Goal: Use online tool/utility: Utilize a website feature to perform a specific function

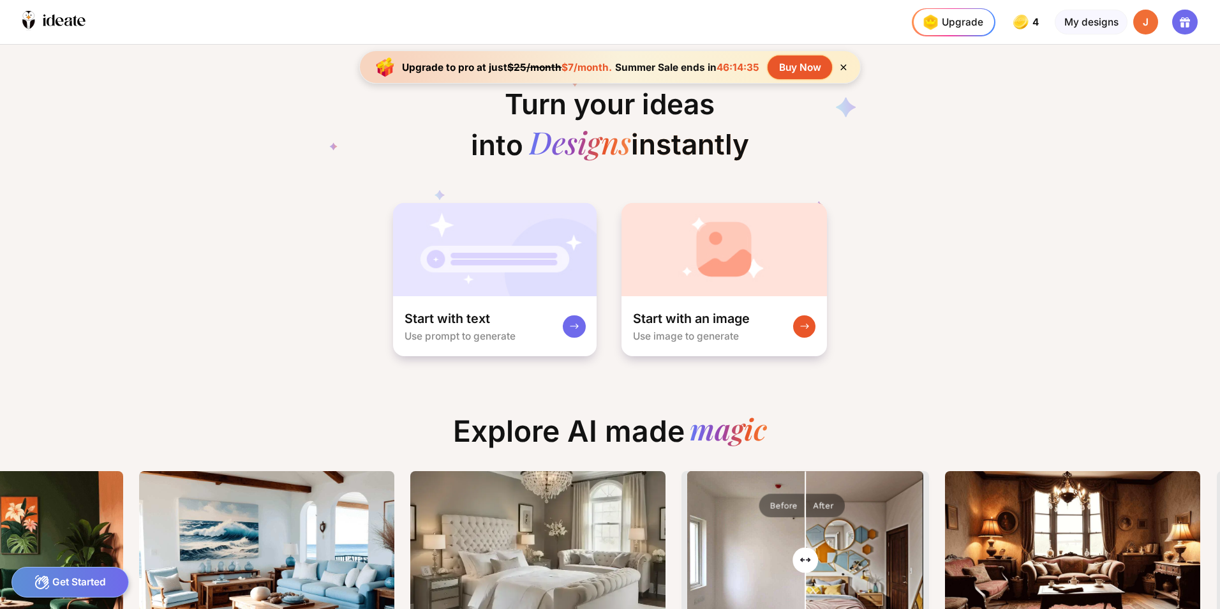
click at [845, 68] on icon at bounding box center [843, 67] width 6 height 6
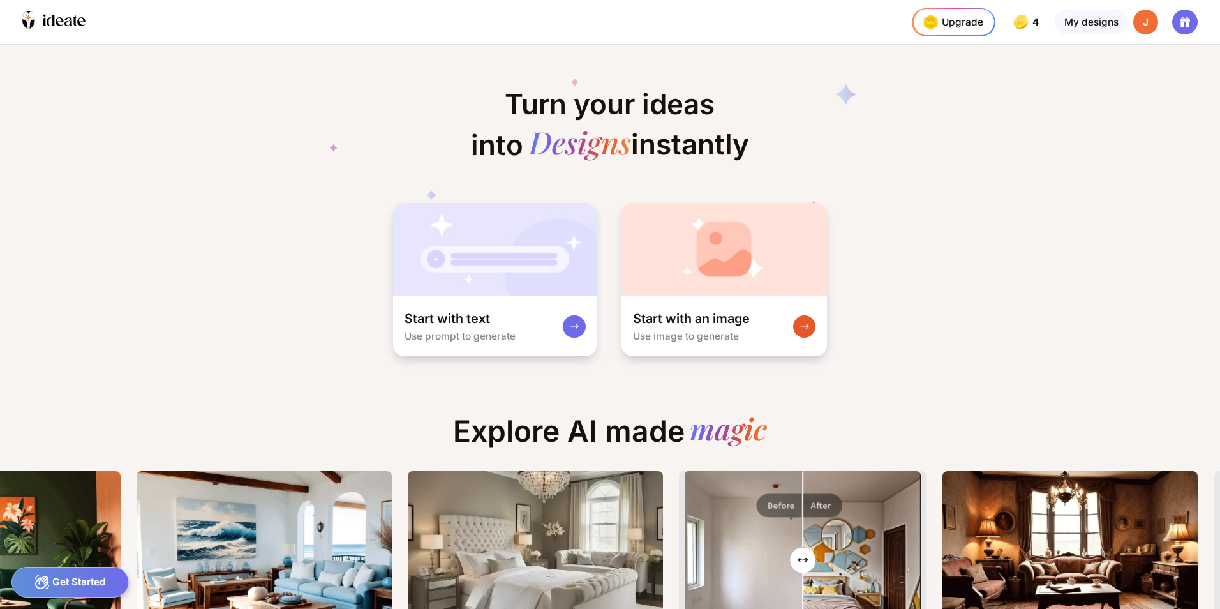
click at [843, 64] on icon at bounding box center [609, 145] width 561 height 168
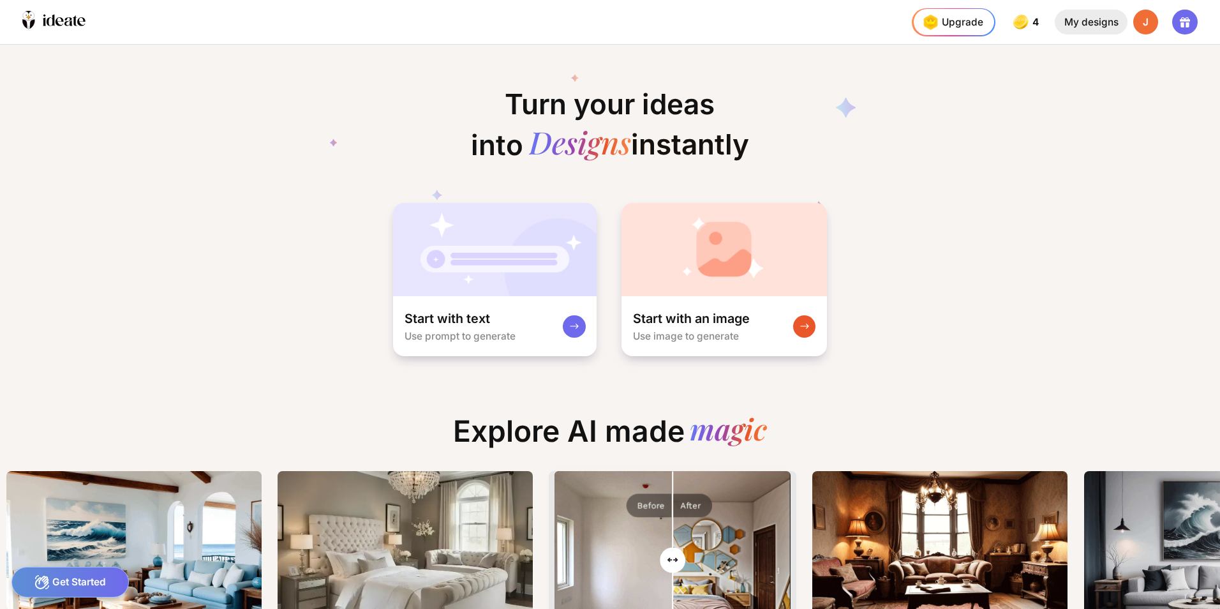
click at [1097, 26] on div "My designs" at bounding box center [1090, 23] width 72 height 26
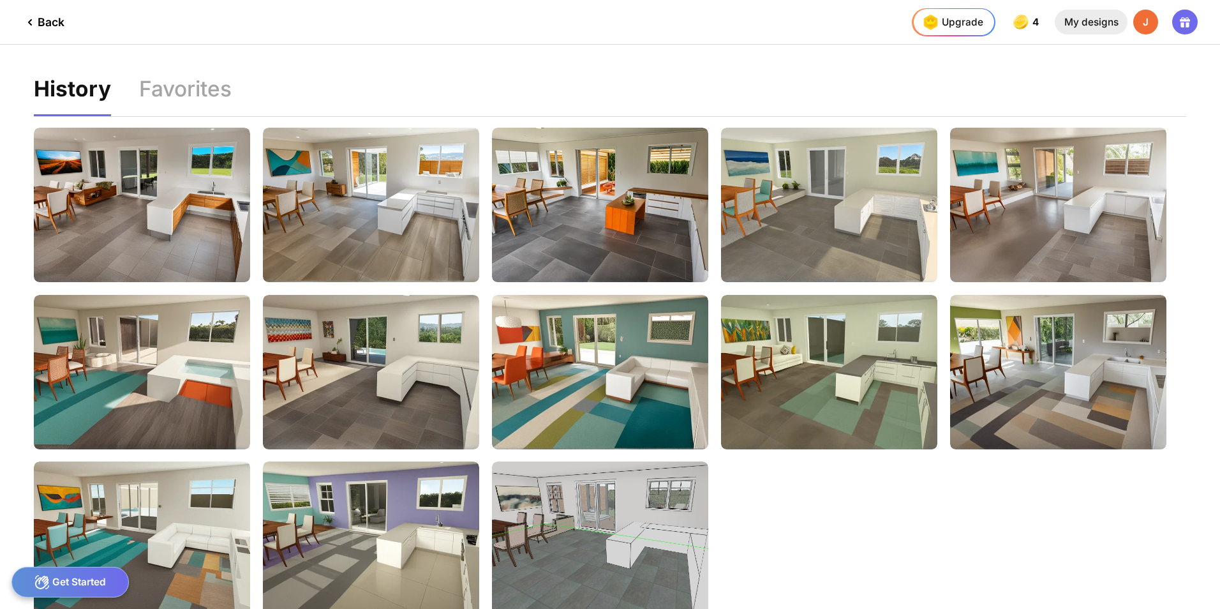
click at [1098, 23] on div "My designs" at bounding box center [1090, 23] width 72 height 26
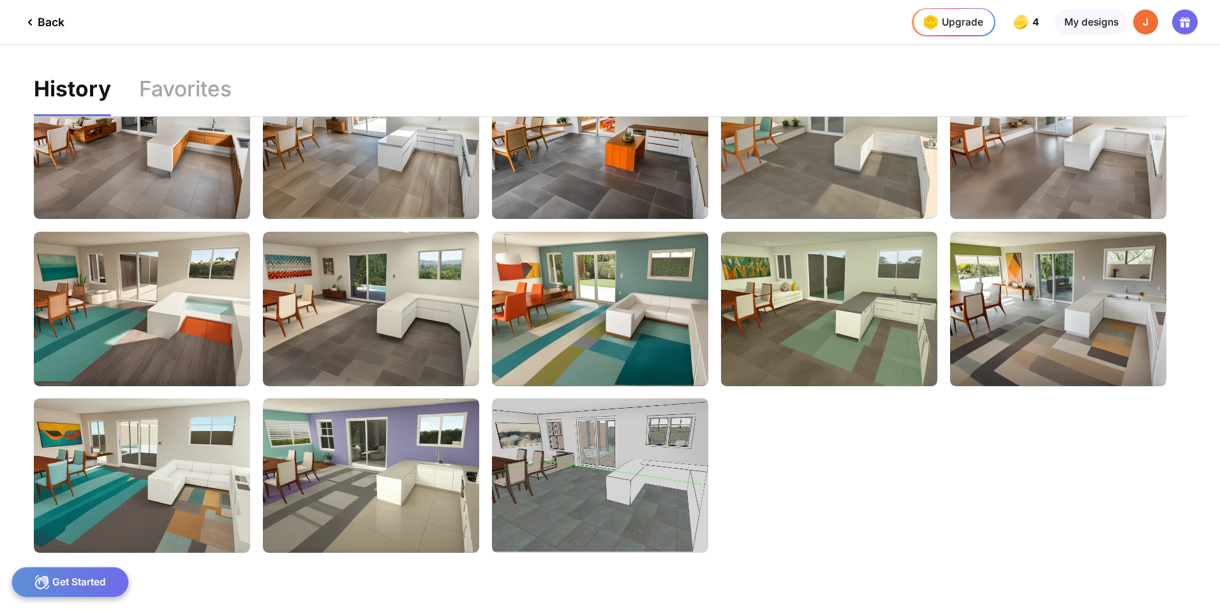
click at [85, 584] on div "Get Started" at bounding box center [70, 581] width 118 height 31
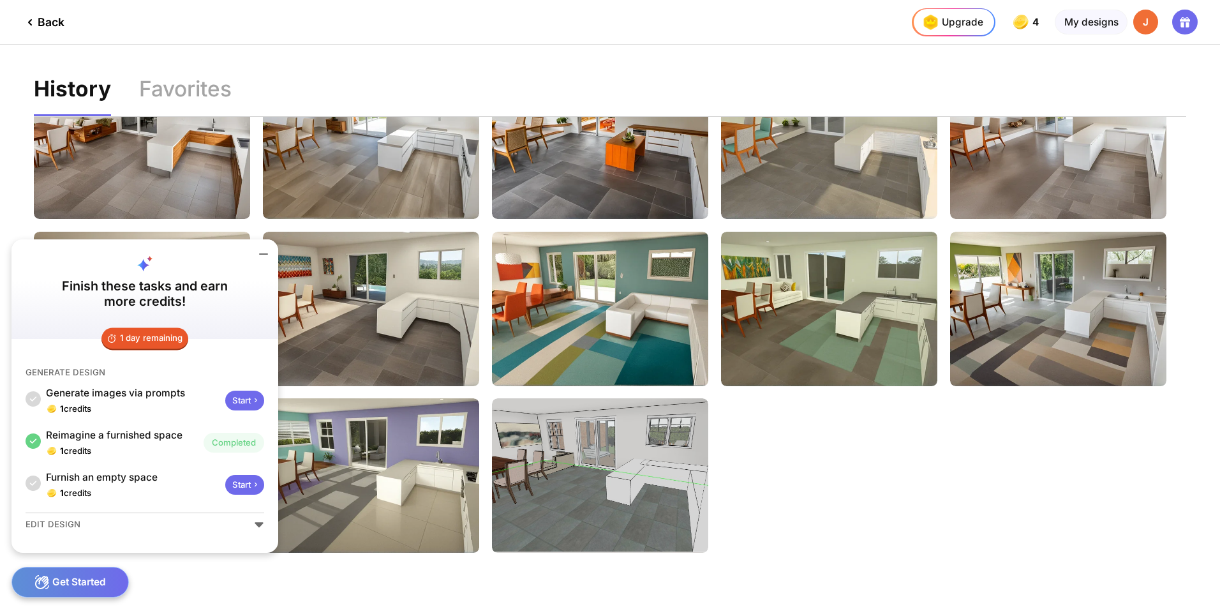
click at [262, 256] on icon at bounding box center [263, 253] width 15 height 15
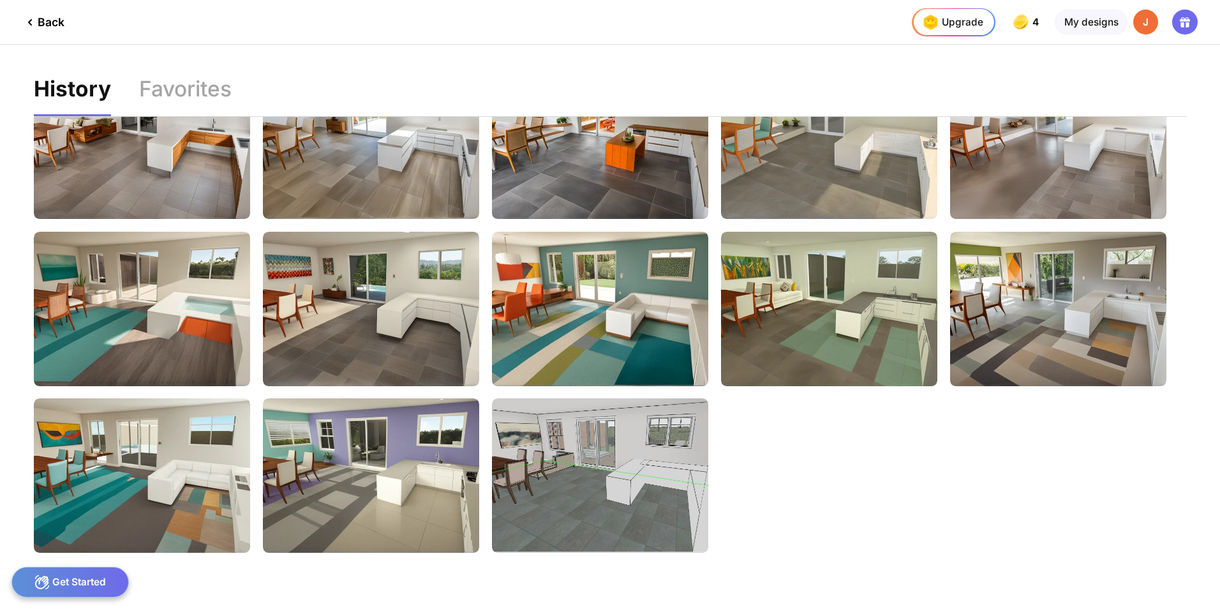
click at [1153, 22] on div "J" at bounding box center [1146, 23] width 26 height 26
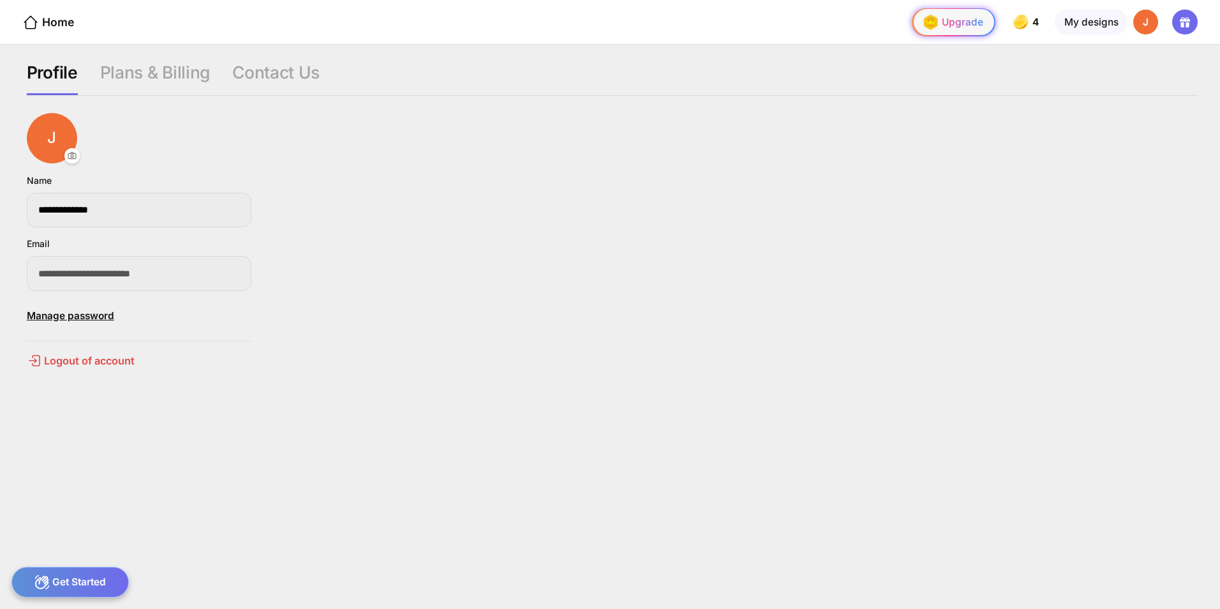
click at [961, 24] on div "Upgrade" at bounding box center [951, 22] width 64 height 22
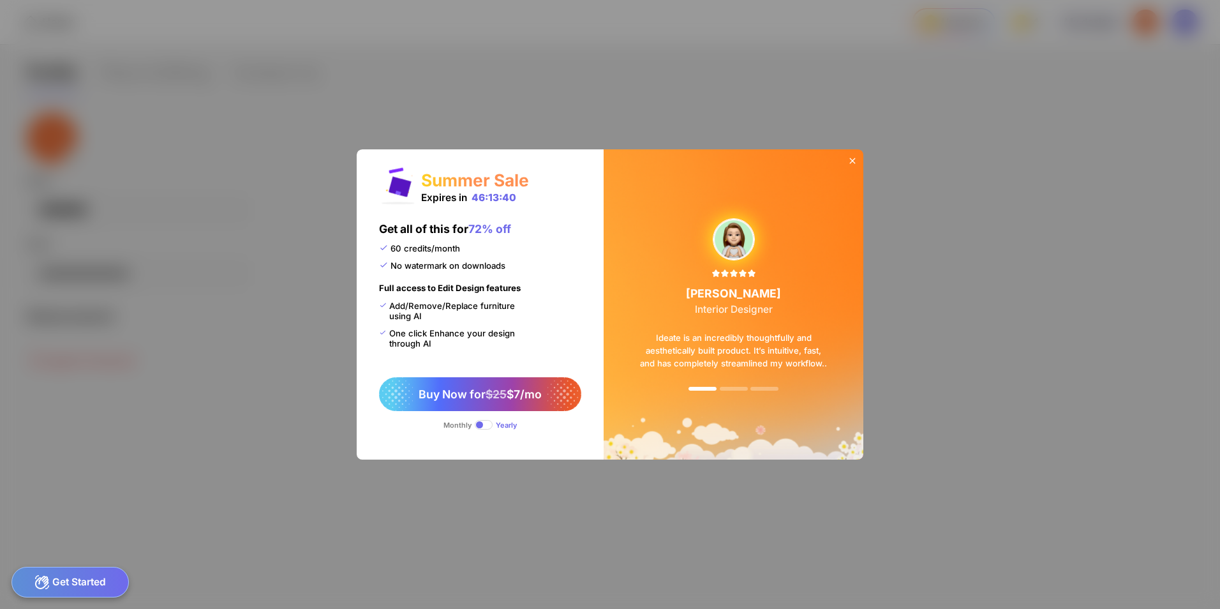
click at [858, 161] on div at bounding box center [852, 161] width 22 height 25
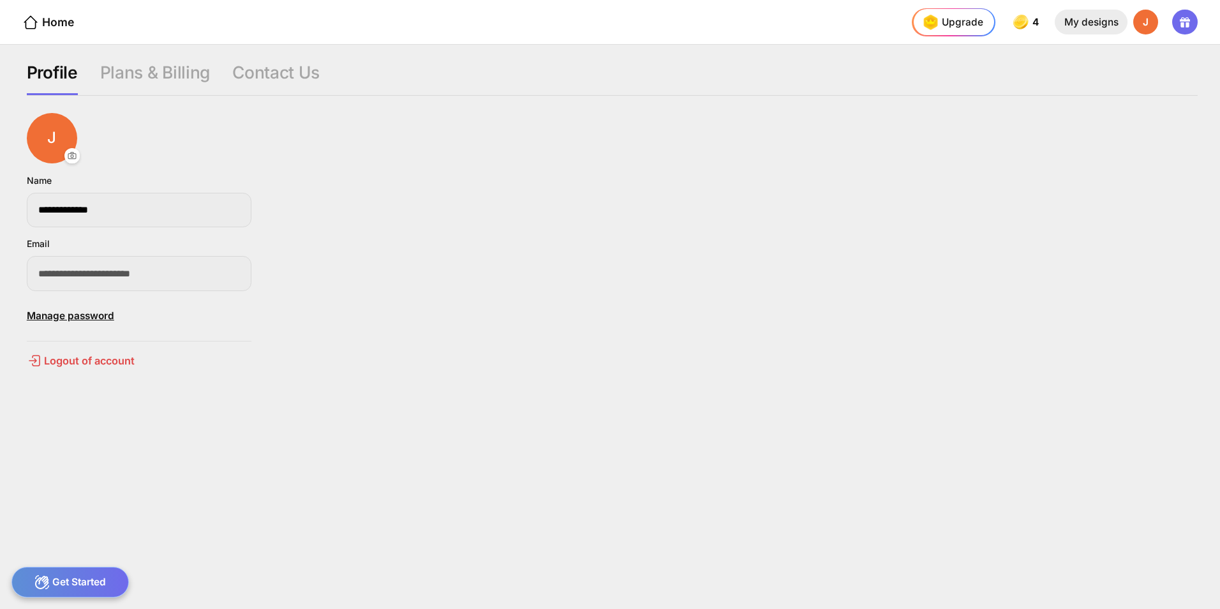
click at [1080, 21] on div "My designs" at bounding box center [1090, 23] width 72 height 26
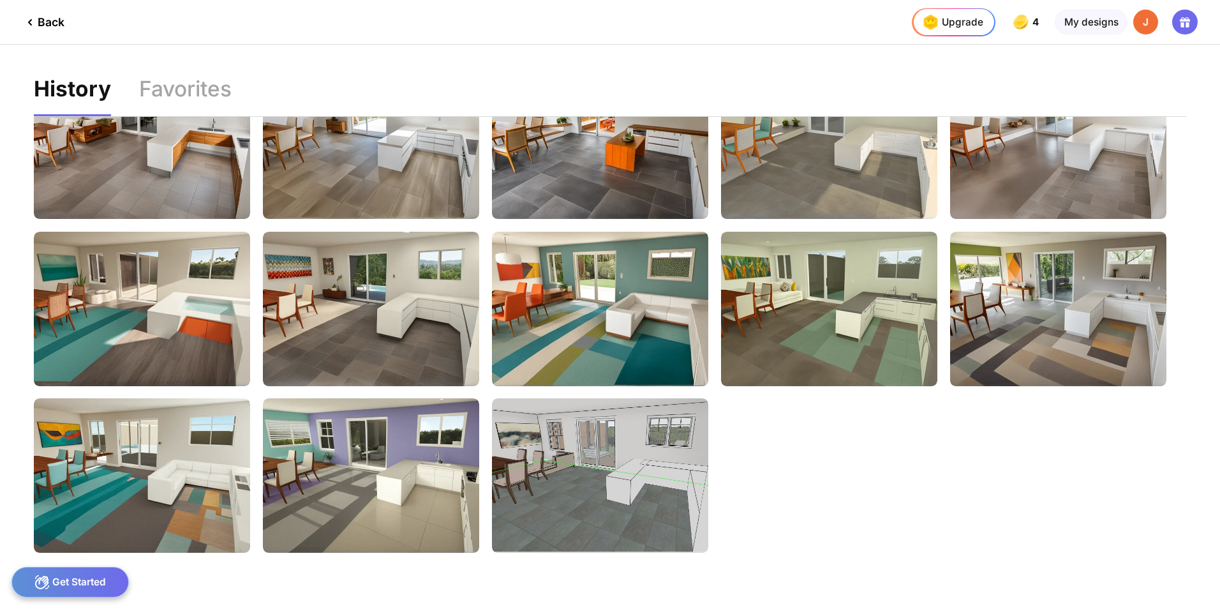
click at [87, 588] on div "Get Started" at bounding box center [70, 581] width 118 height 31
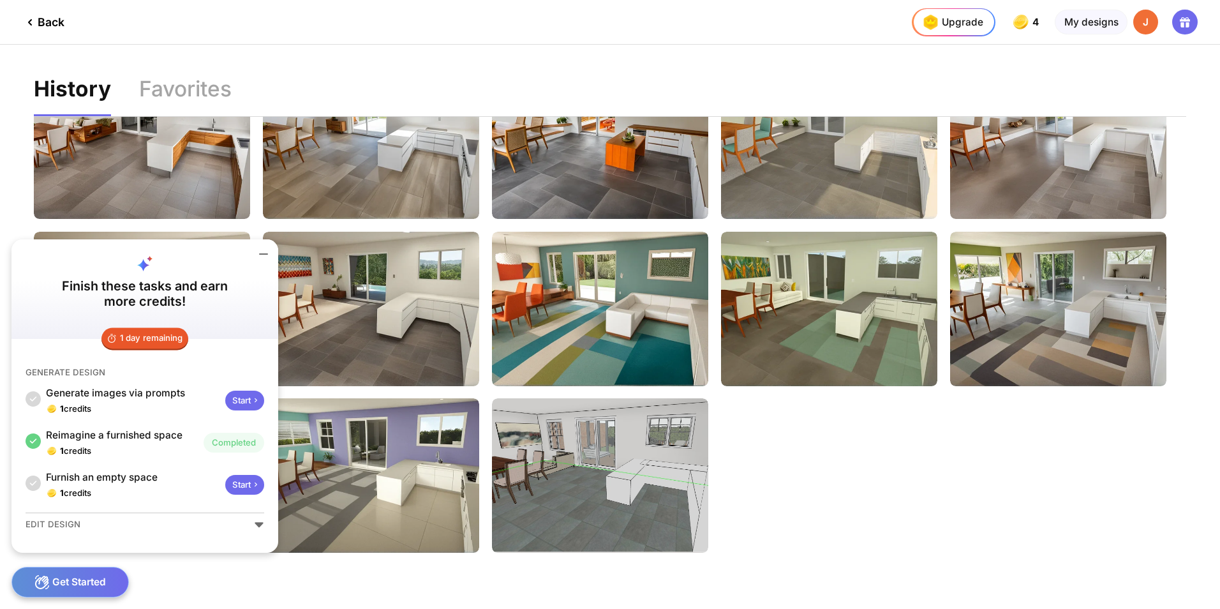
click at [253, 527] on div "EDIT DESIGN" at bounding box center [145, 524] width 239 height 11
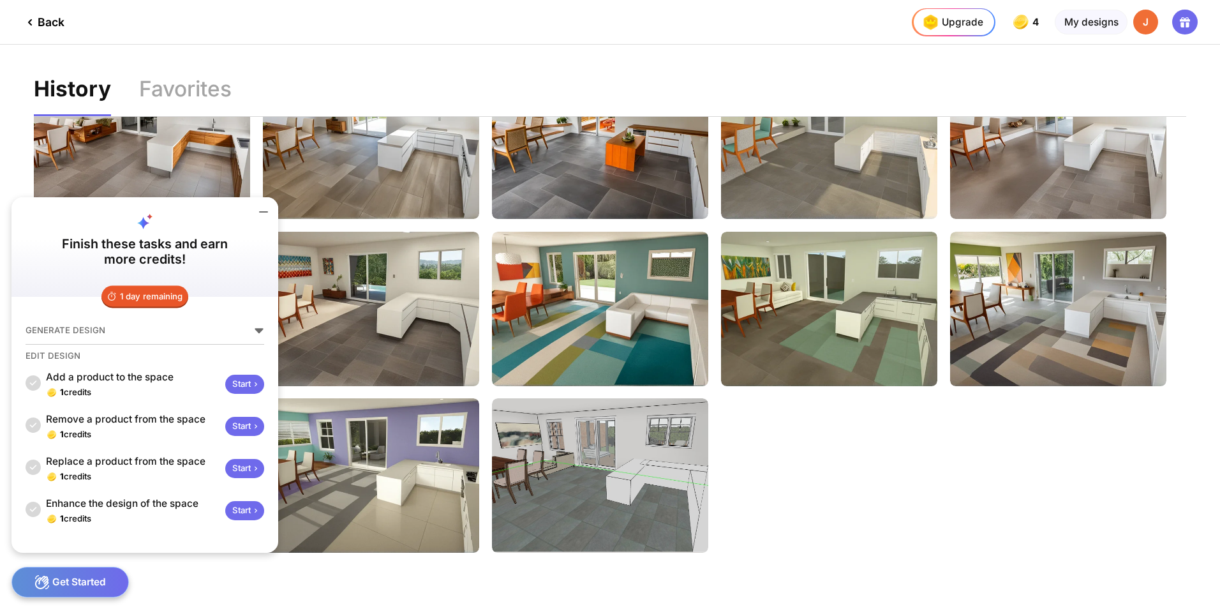
click at [159, 341] on div "GENERATE DESIGN" at bounding box center [145, 335] width 239 height 20
click at [255, 327] on icon at bounding box center [259, 330] width 10 height 10
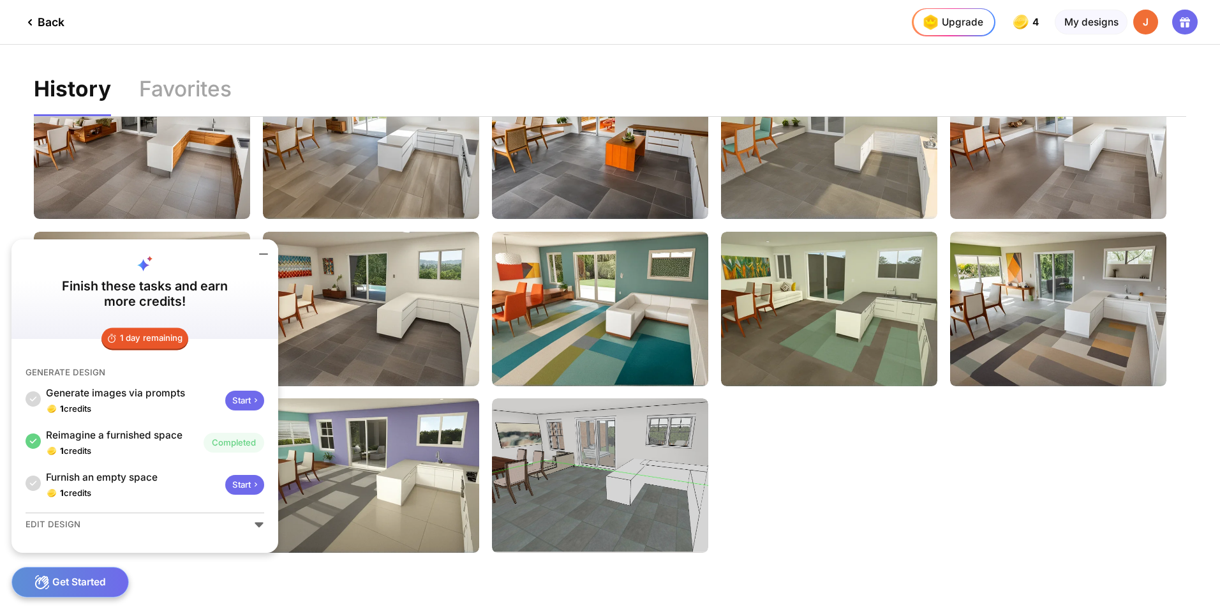
click at [244, 397] on div "Start" at bounding box center [244, 400] width 38 height 20
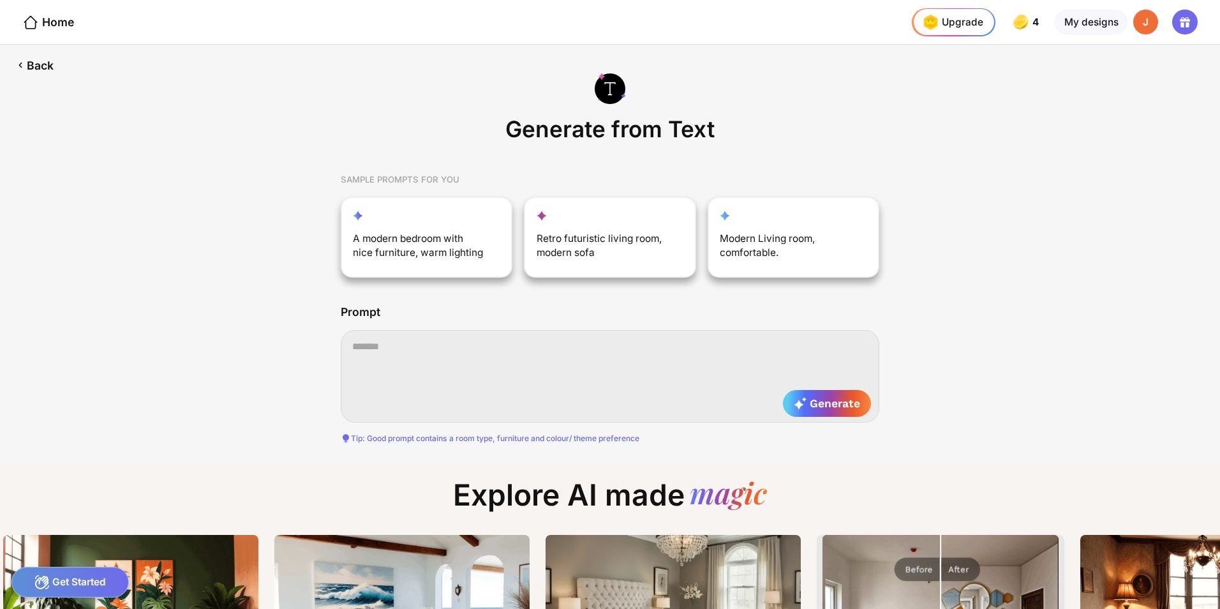
scroll to position [0, 4]
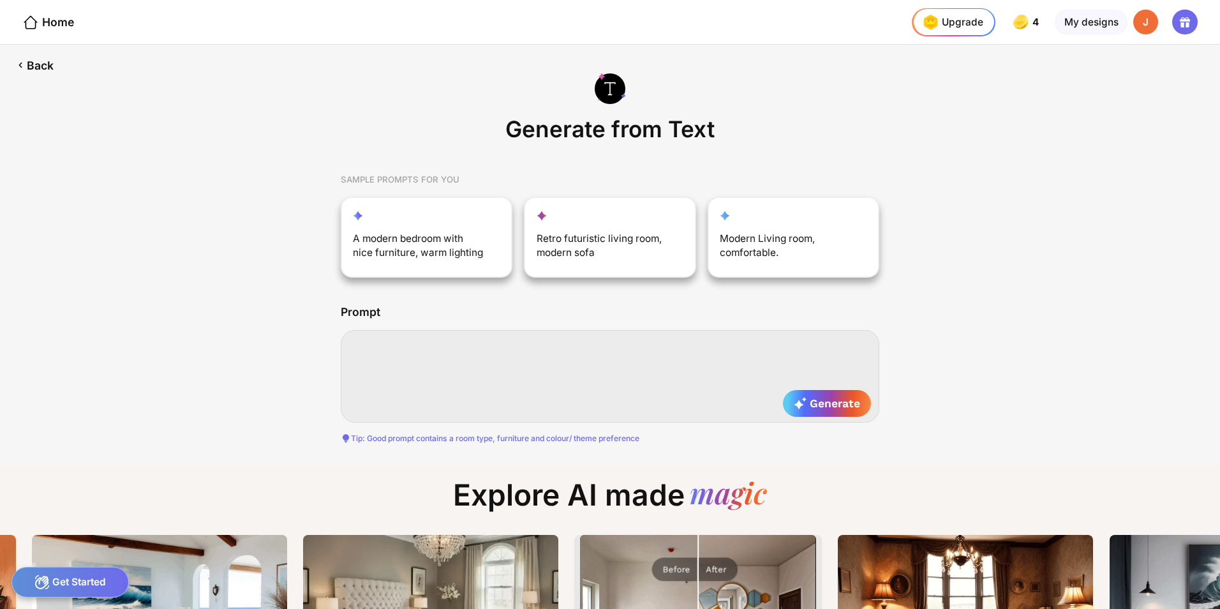
click at [461, 356] on textarea at bounding box center [610, 376] width 539 height 92
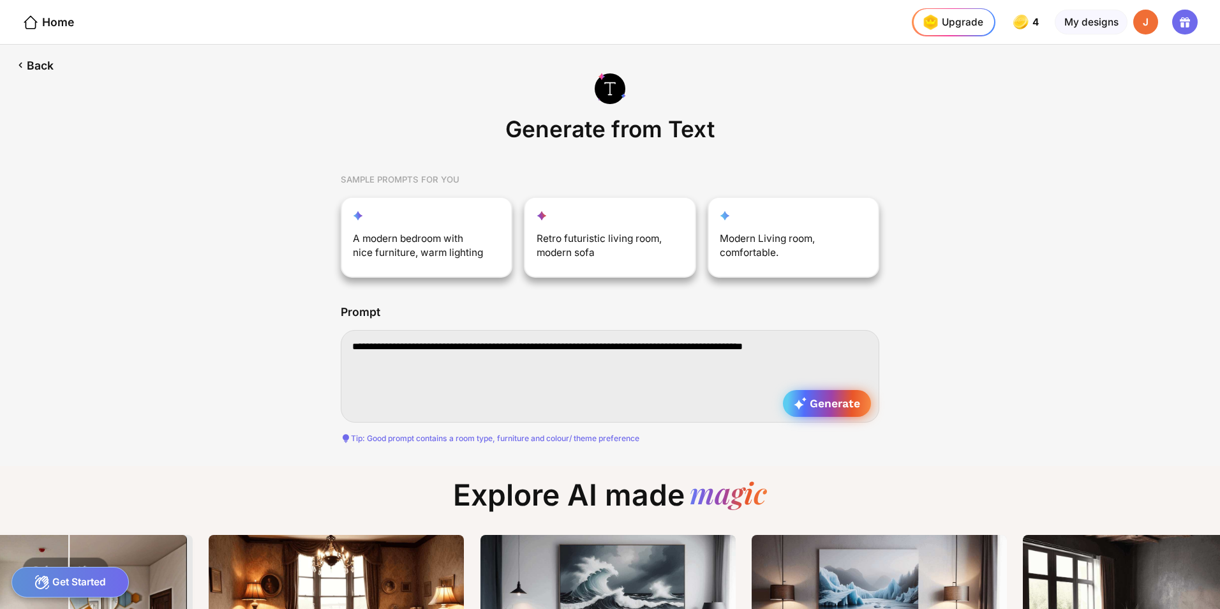
type textarea "**********"
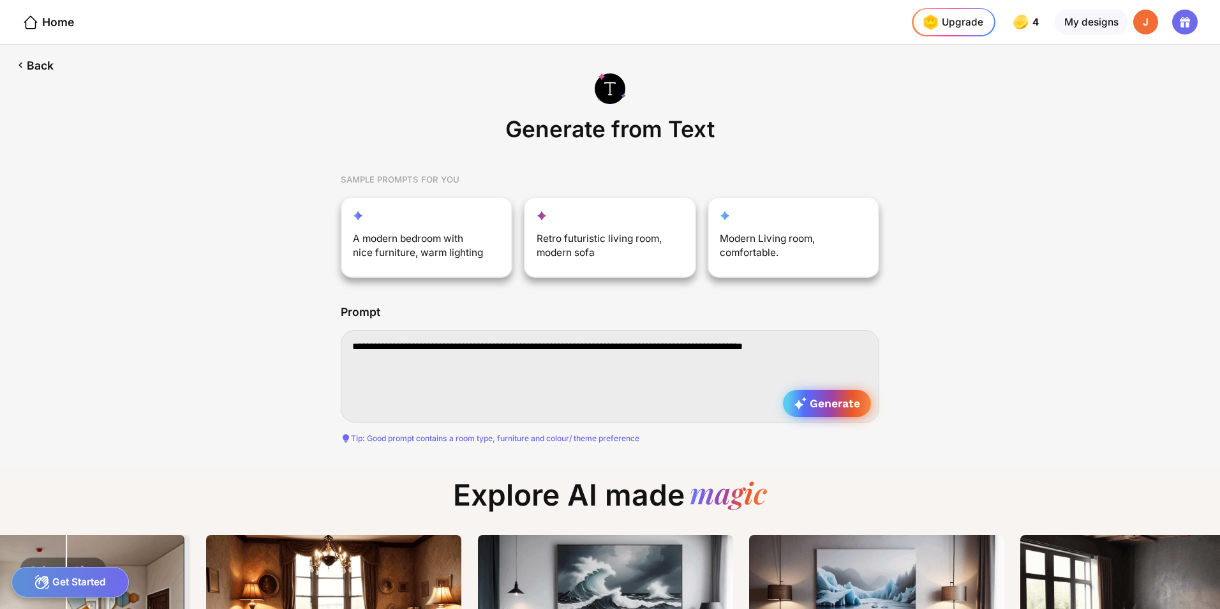
click at [817, 407] on span "Generate" at bounding box center [827, 403] width 66 height 13
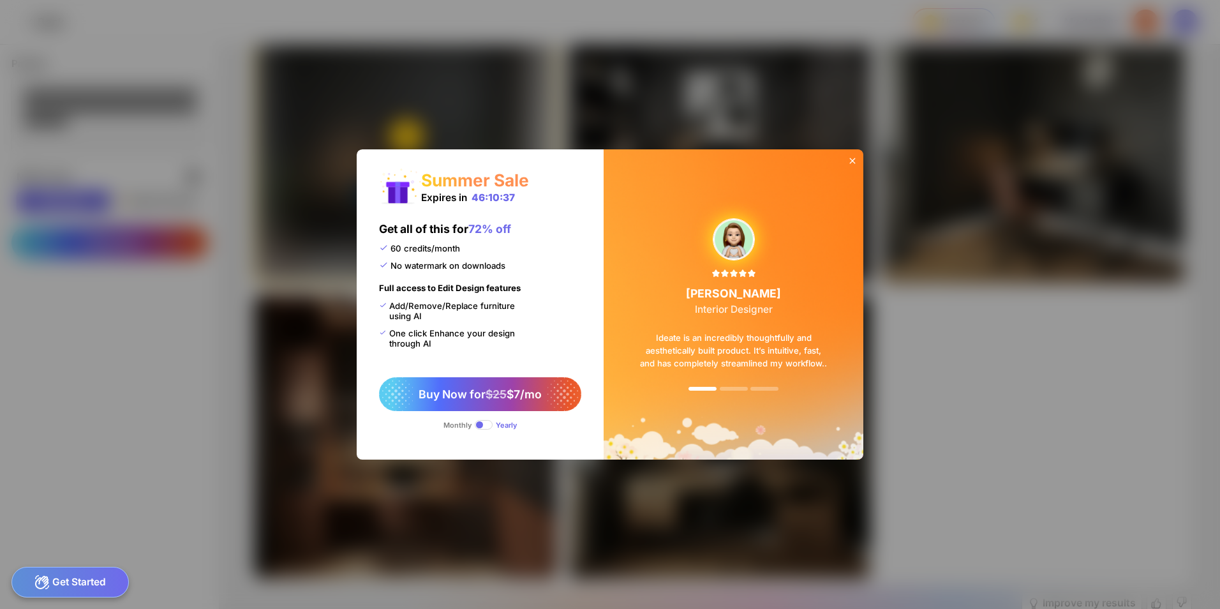
click at [855, 163] on icon at bounding box center [853, 161] width 6 height 6
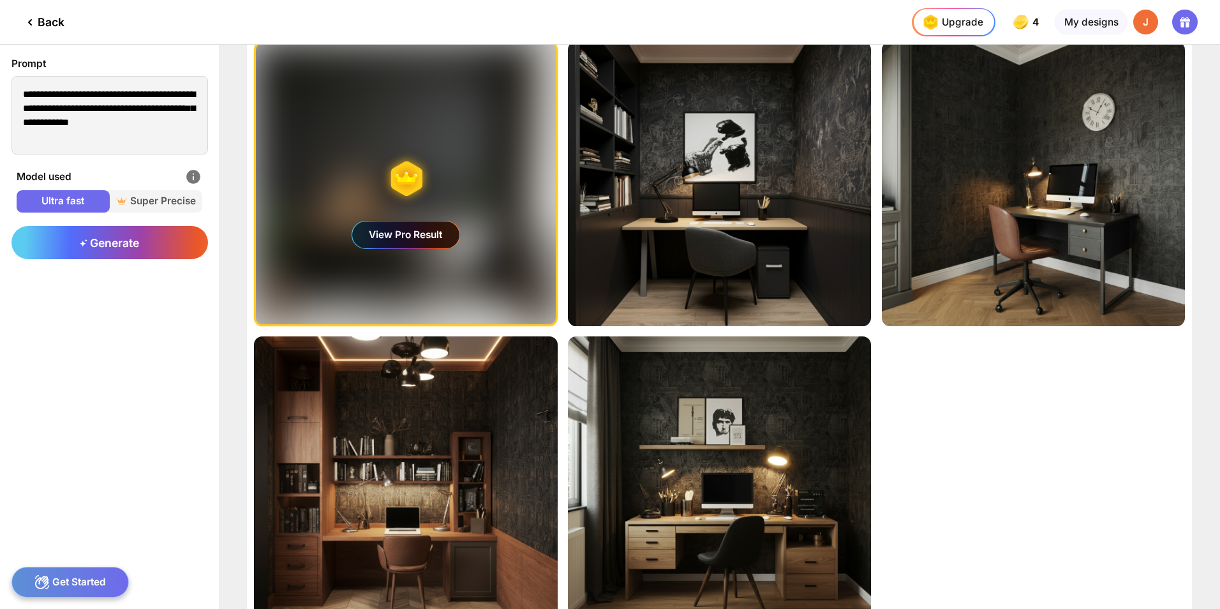
scroll to position [16, 0]
